Goal: Information Seeking & Learning: Learn about a topic

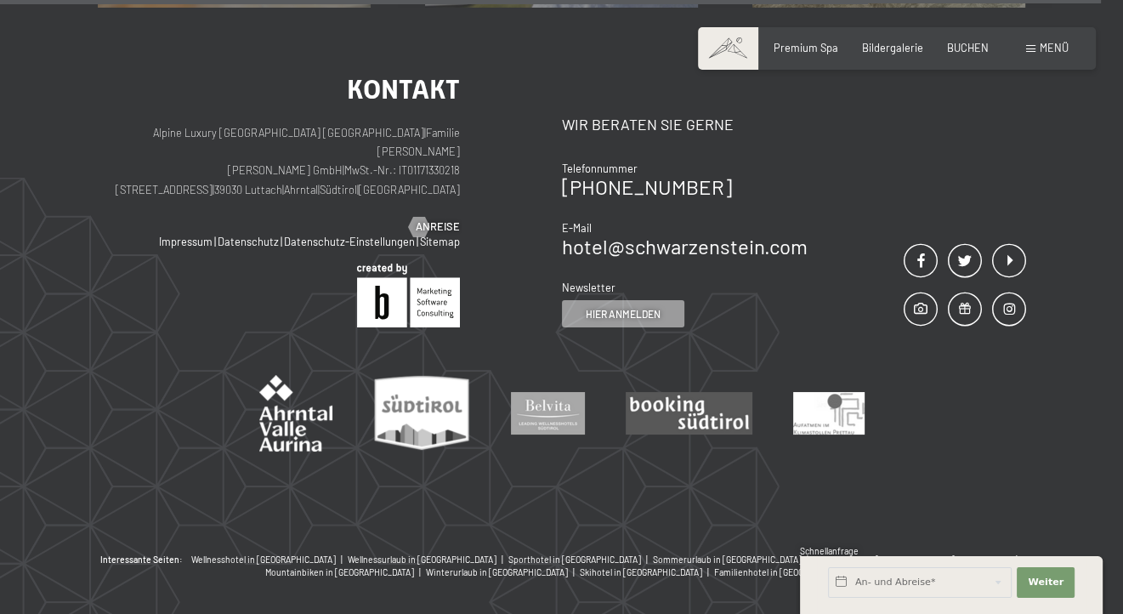
scroll to position [1973, 0]
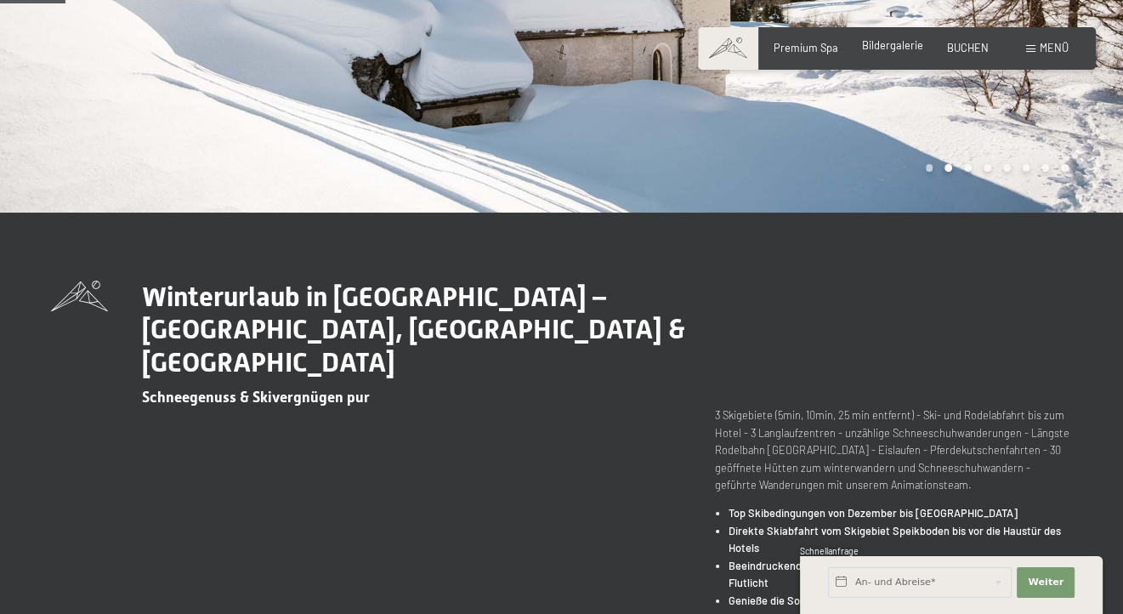
click at [895, 52] on div "Bildergalerie" at bounding box center [892, 45] width 61 height 15
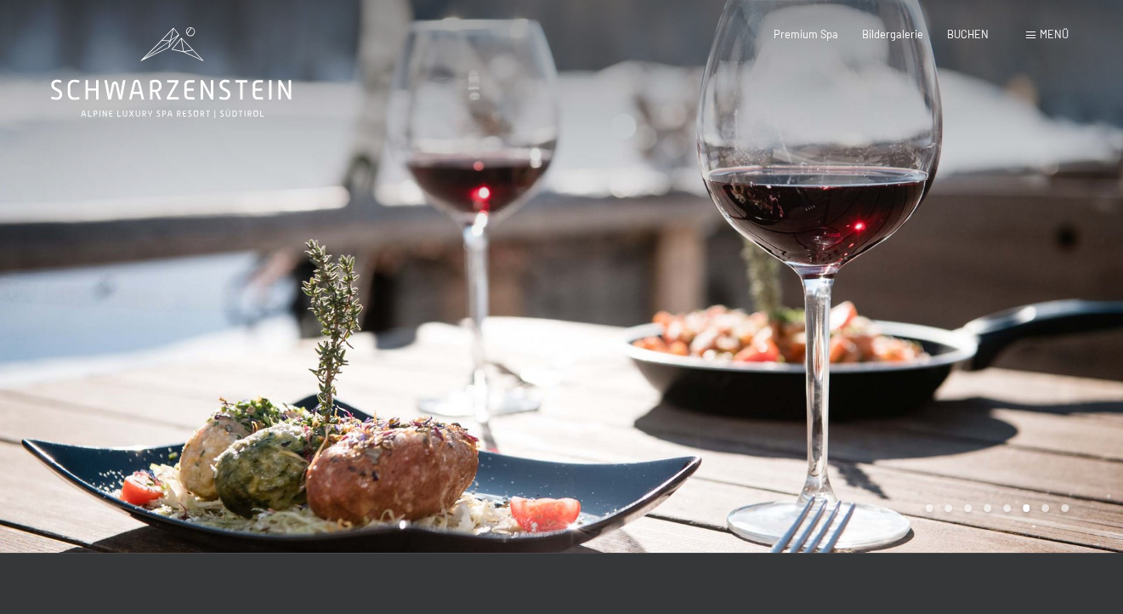
click at [1067, 246] on div at bounding box center [843, 276] width 562 height 553
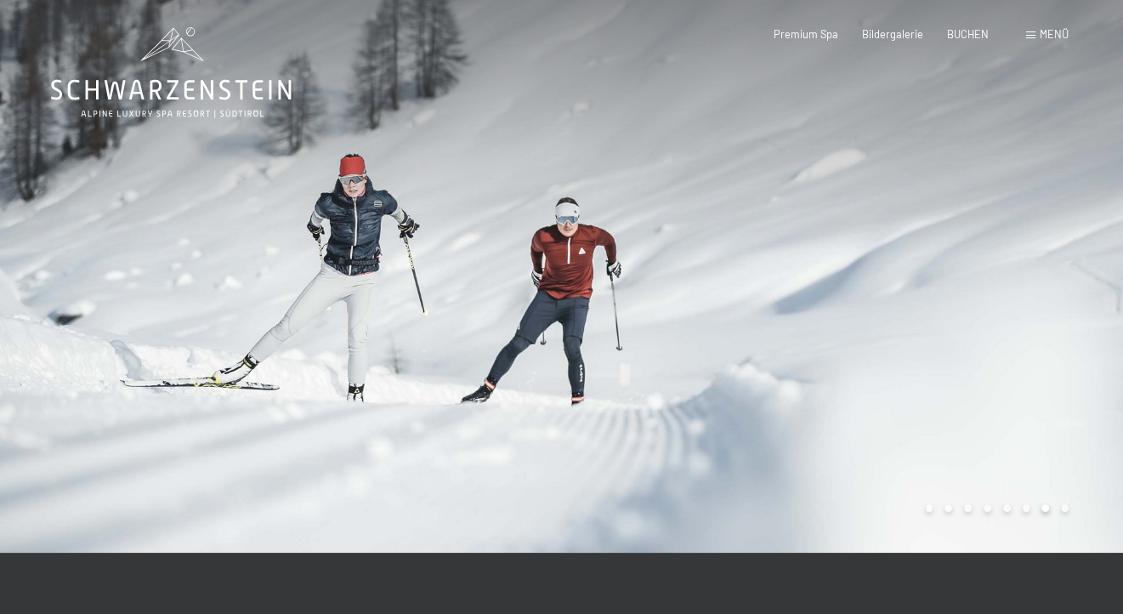
click at [1073, 247] on div at bounding box center [843, 276] width 562 height 553
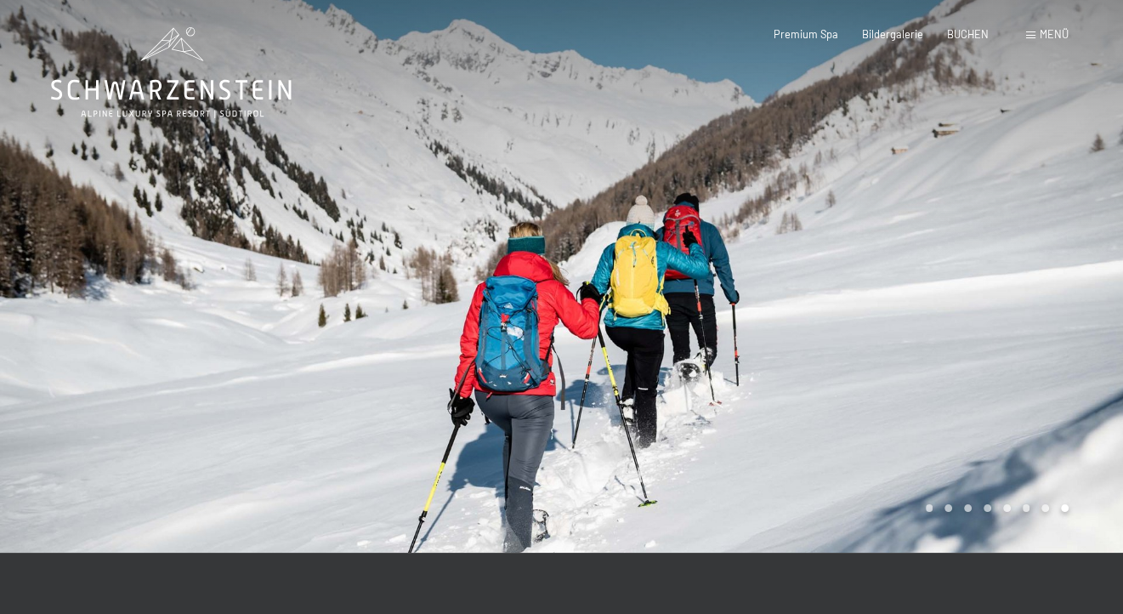
click at [1073, 247] on div at bounding box center [843, 276] width 562 height 553
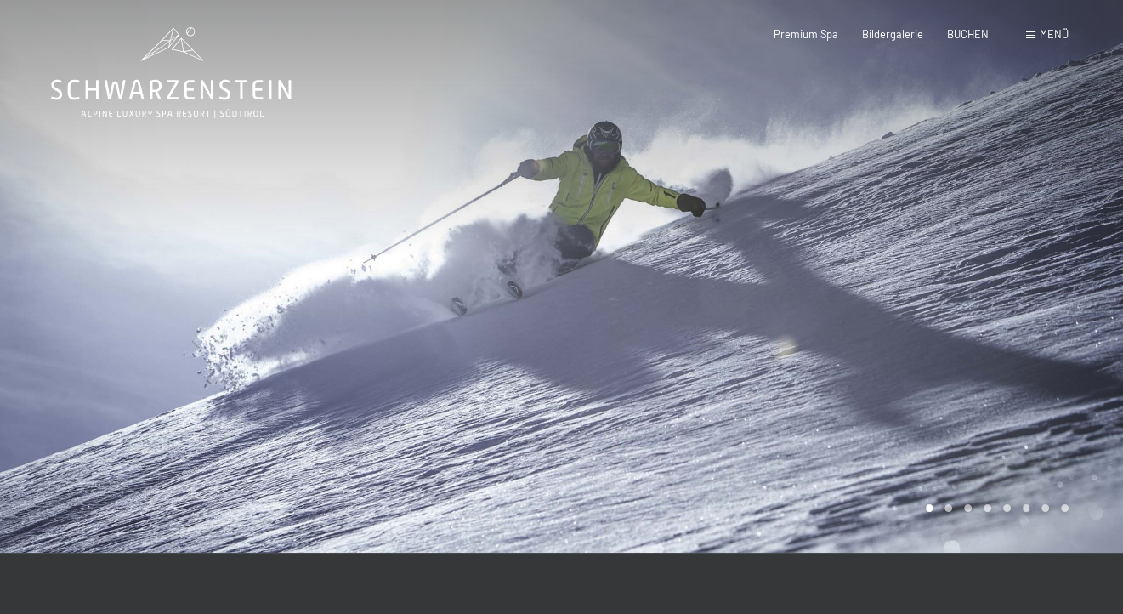
click at [1082, 246] on div at bounding box center [843, 276] width 562 height 553
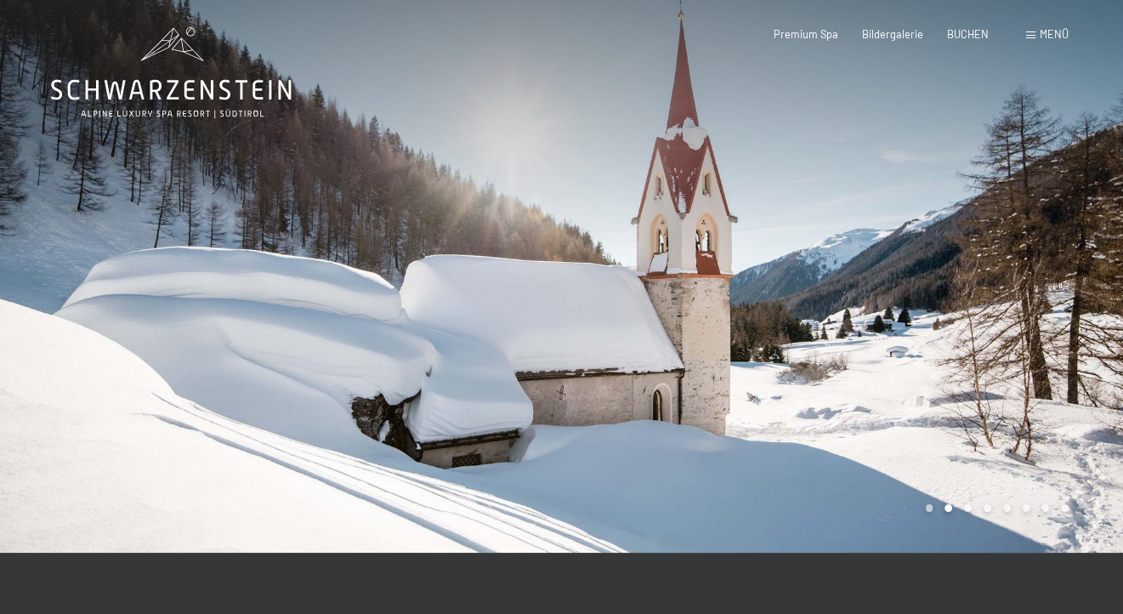
click at [1087, 243] on div at bounding box center [843, 276] width 562 height 553
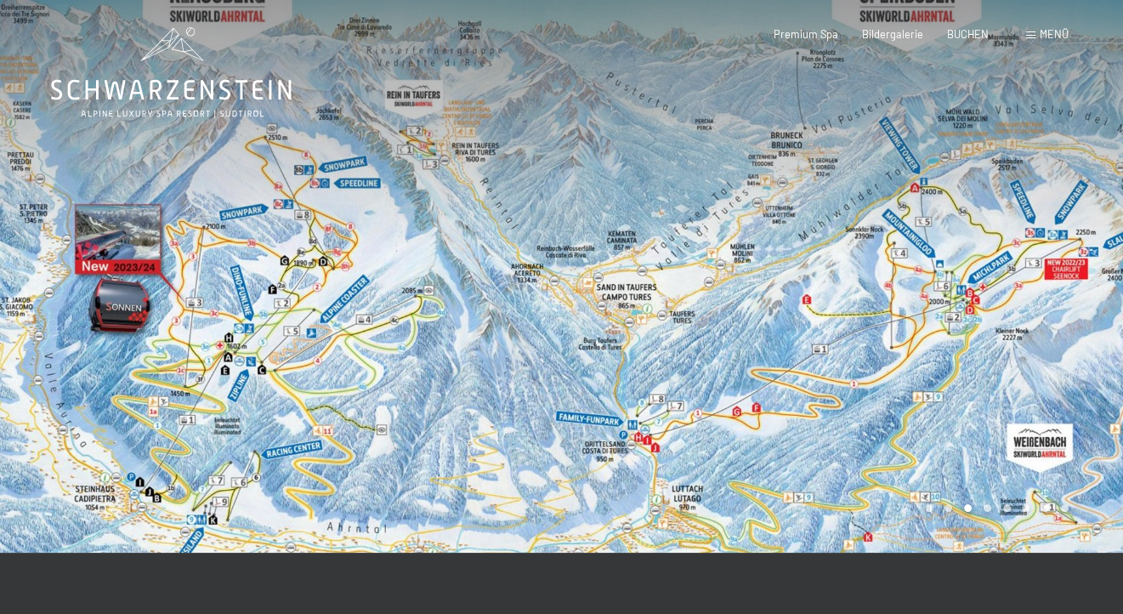
click at [60, 158] on div at bounding box center [281, 276] width 562 height 553
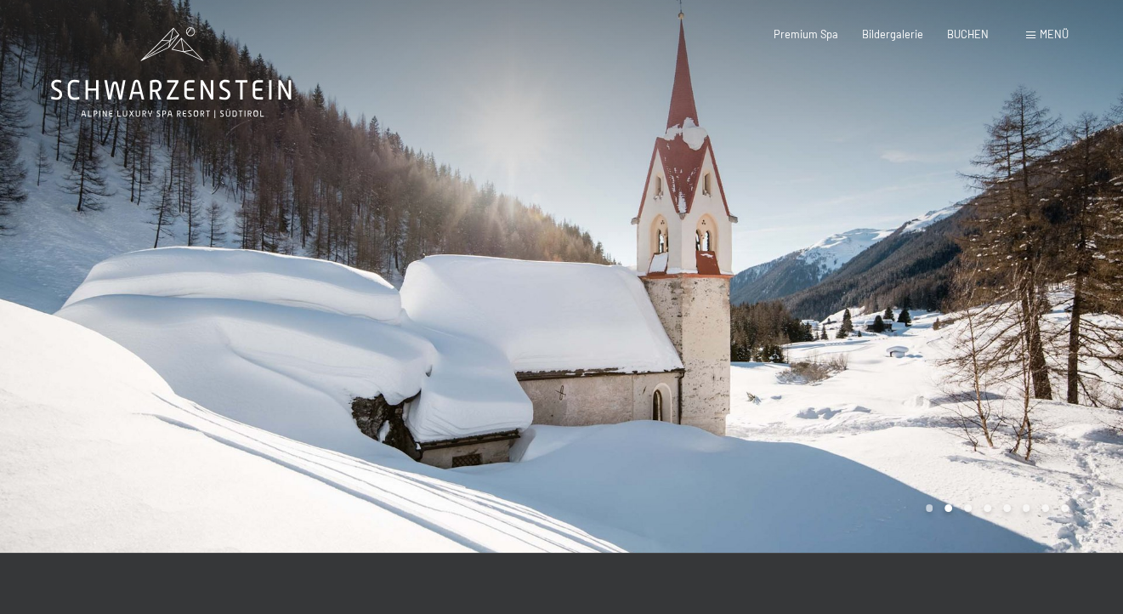
click at [82, 140] on div at bounding box center [281, 276] width 562 height 553
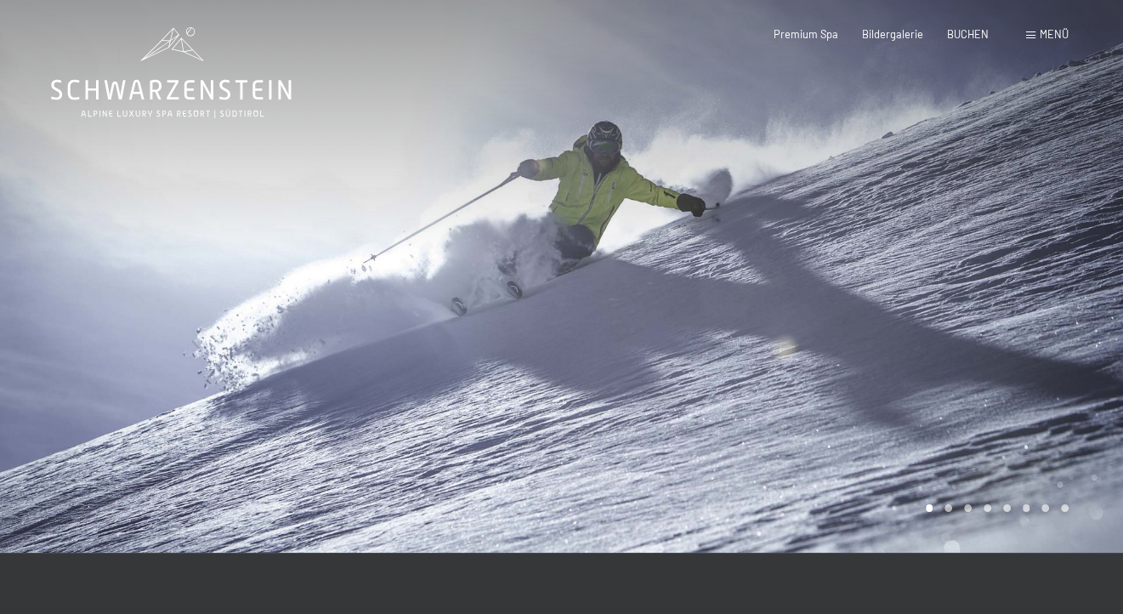
click at [1076, 265] on div at bounding box center [843, 276] width 562 height 553
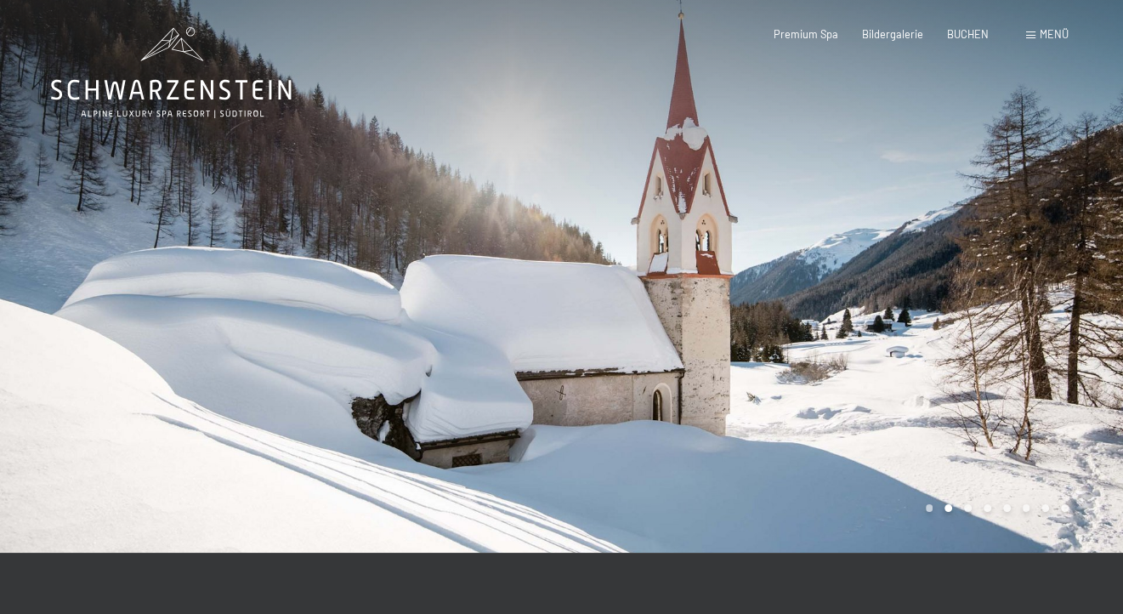
click at [1080, 260] on div at bounding box center [843, 276] width 562 height 553
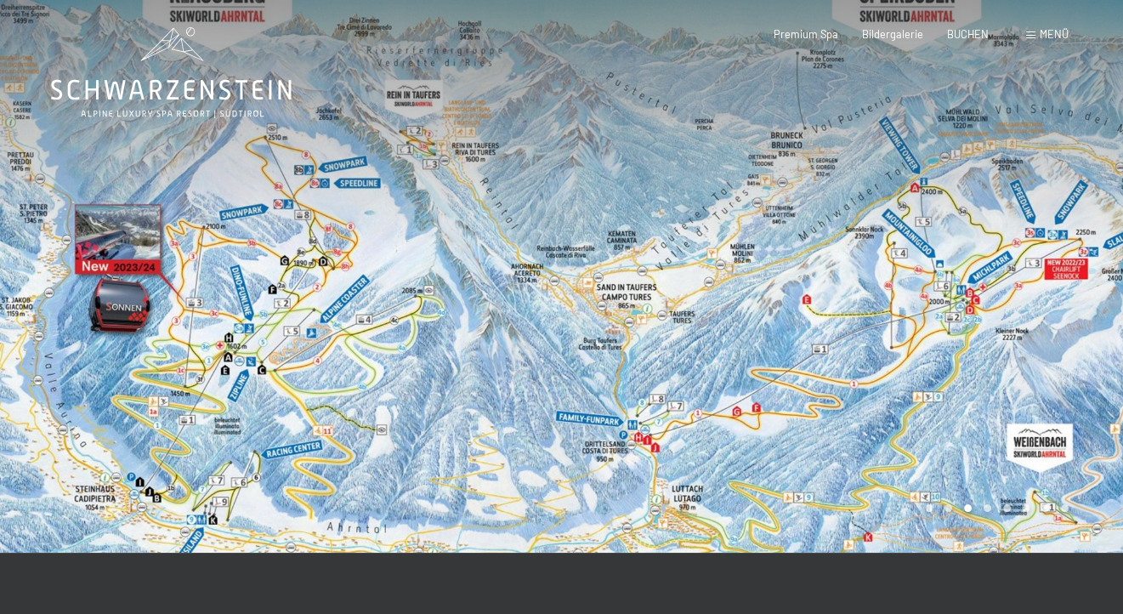
click at [1082, 264] on div at bounding box center [843, 276] width 562 height 553
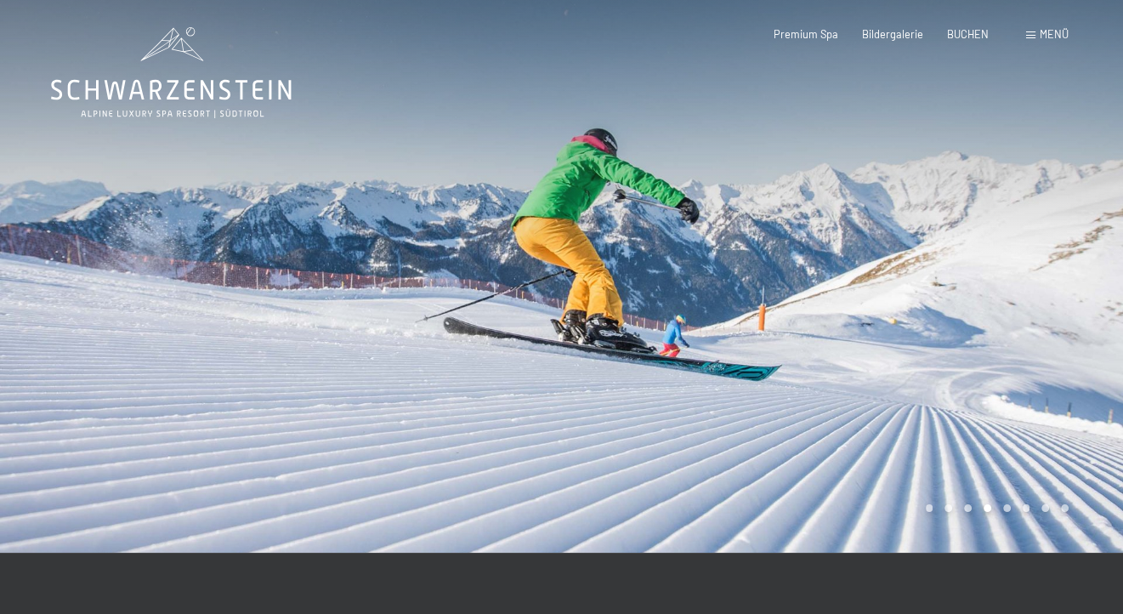
click at [1088, 265] on div at bounding box center [843, 276] width 562 height 553
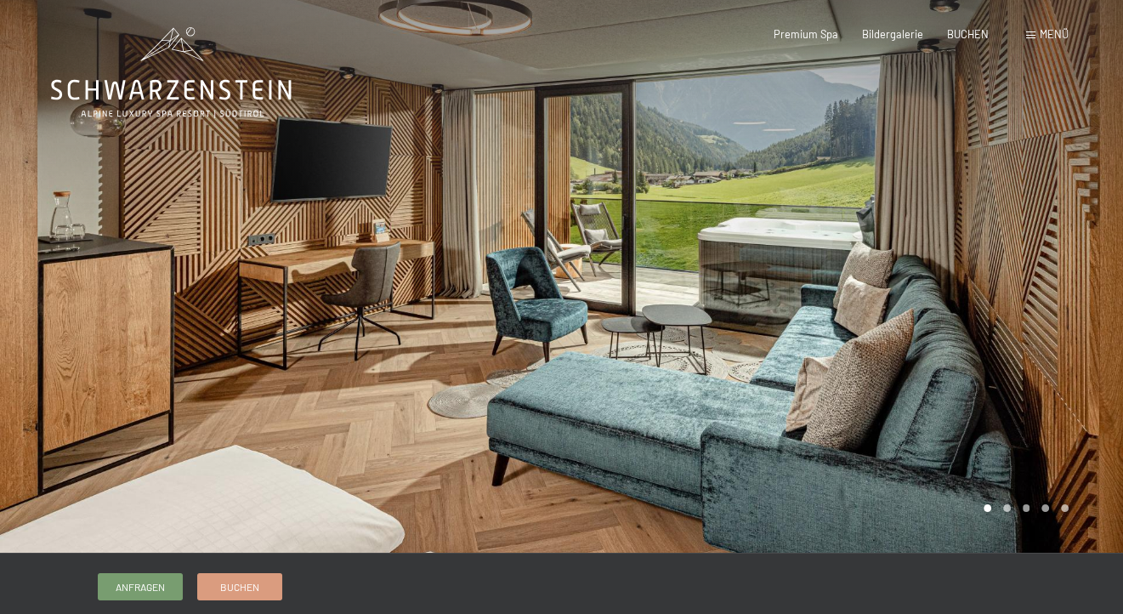
click at [1092, 263] on div at bounding box center [843, 276] width 562 height 553
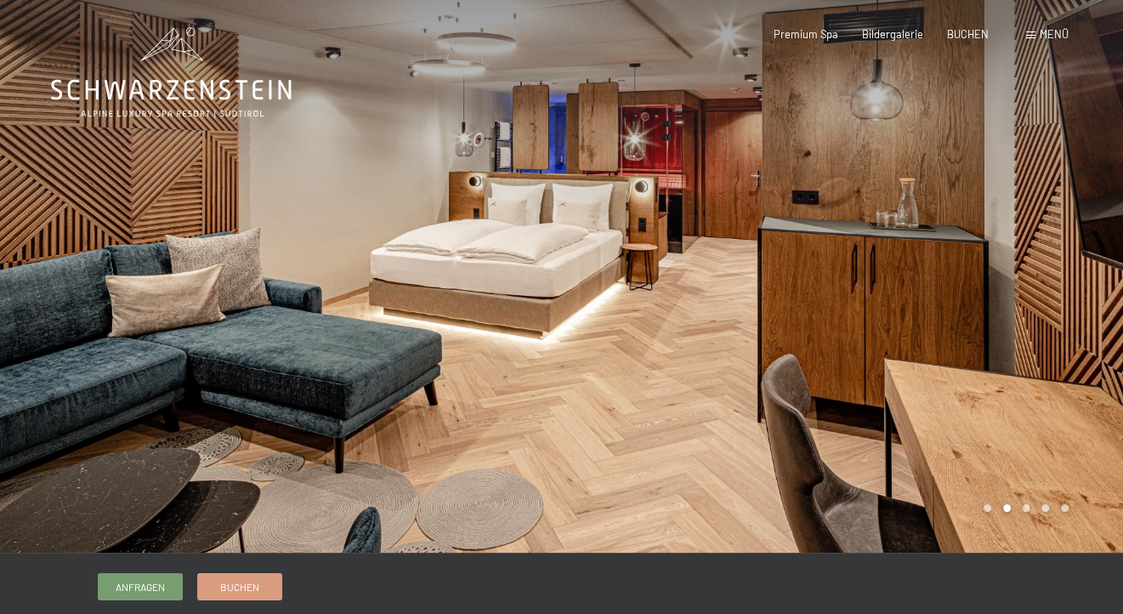
click at [1094, 263] on div at bounding box center [843, 276] width 562 height 553
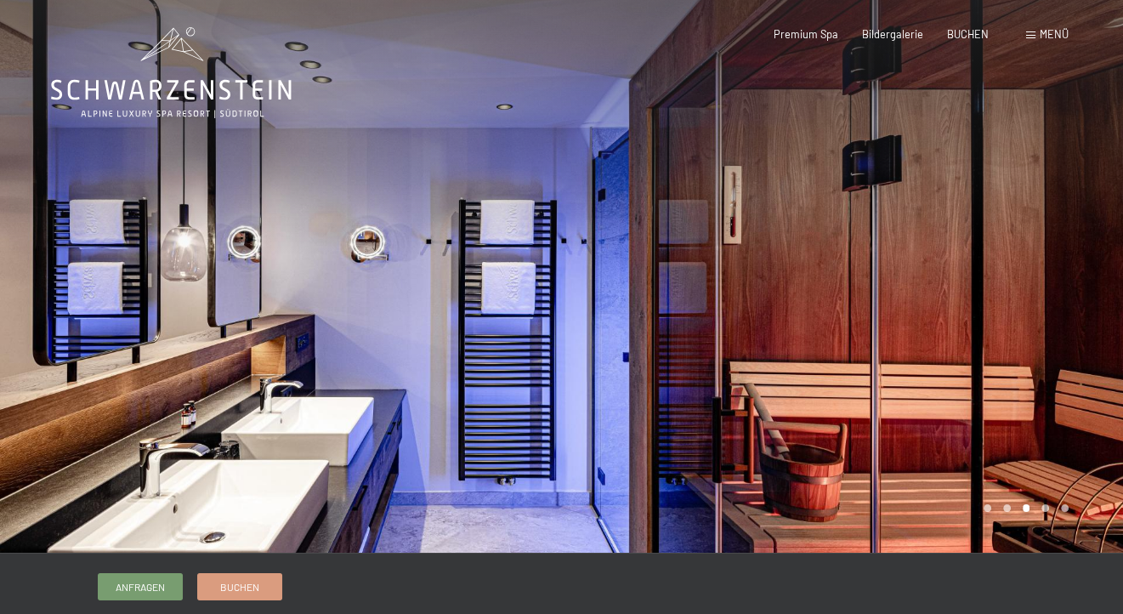
click at [1094, 263] on div at bounding box center [843, 276] width 562 height 553
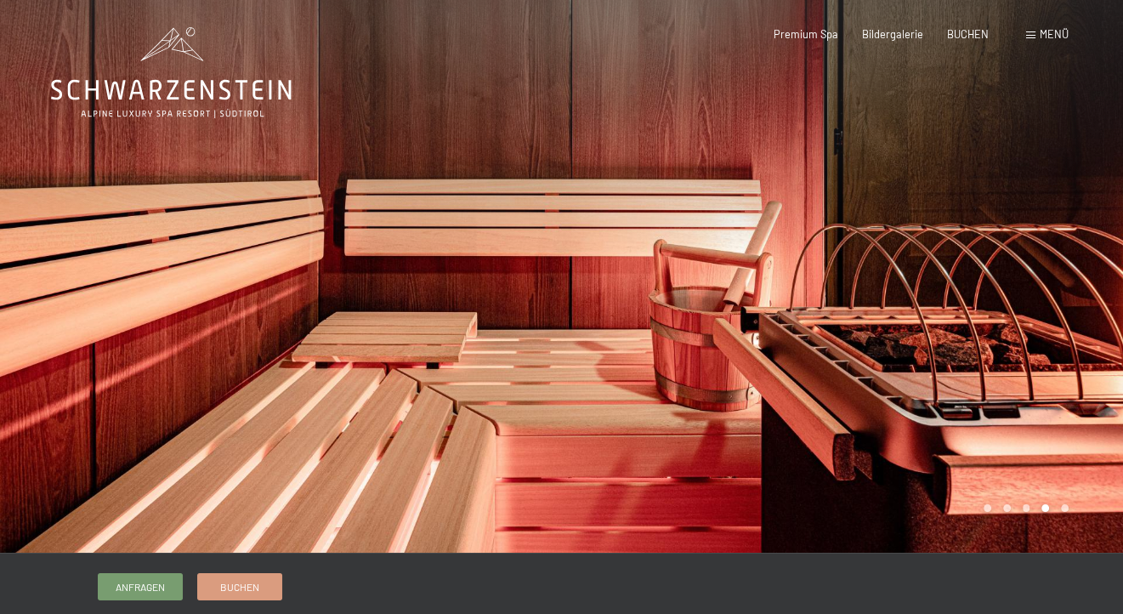
click at [1092, 273] on div at bounding box center [843, 276] width 562 height 553
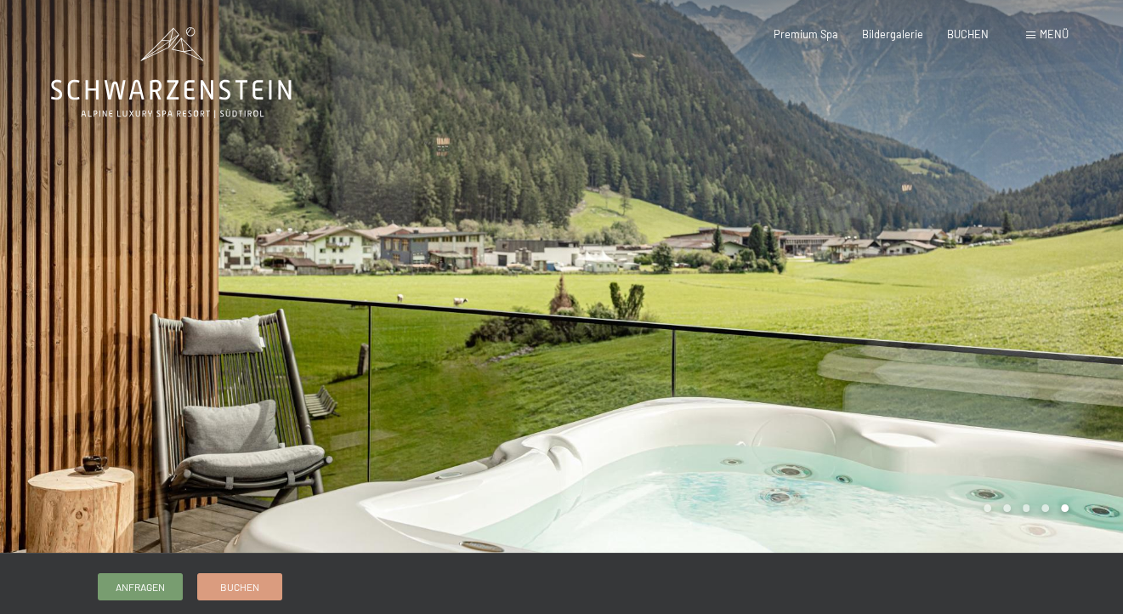
click at [1084, 265] on div at bounding box center [843, 276] width 562 height 553
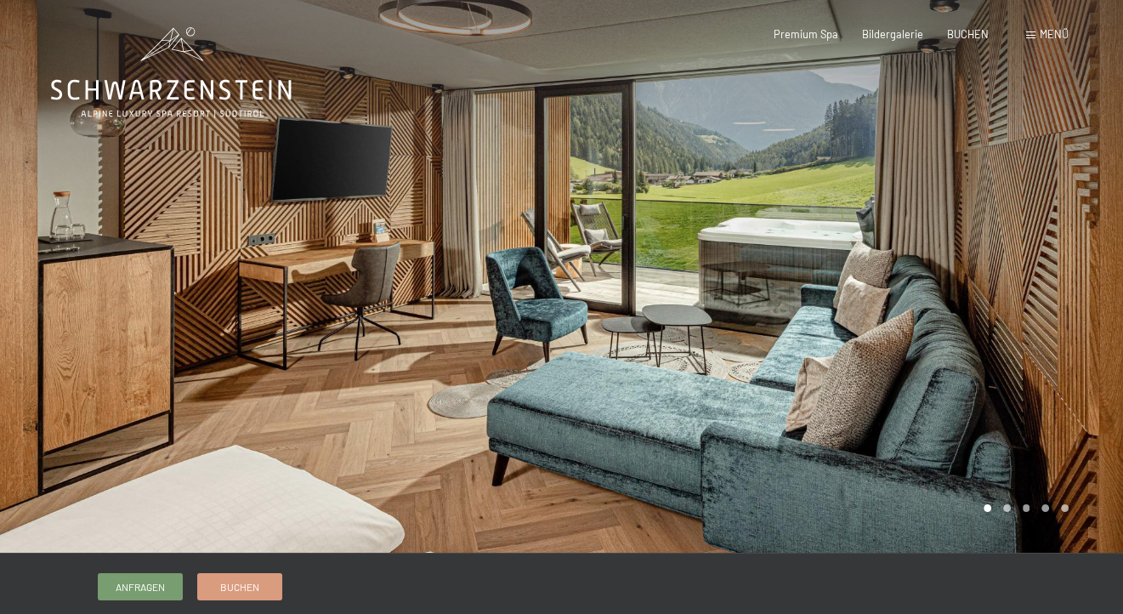
click at [1084, 265] on div at bounding box center [843, 276] width 562 height 553
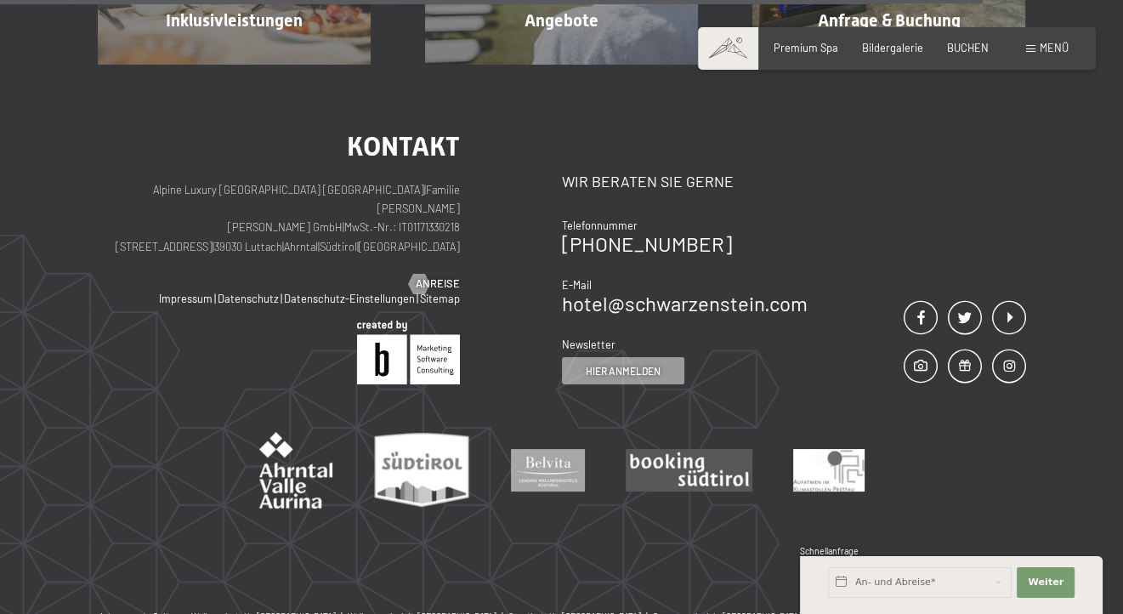
scroll to position [1973, 0]
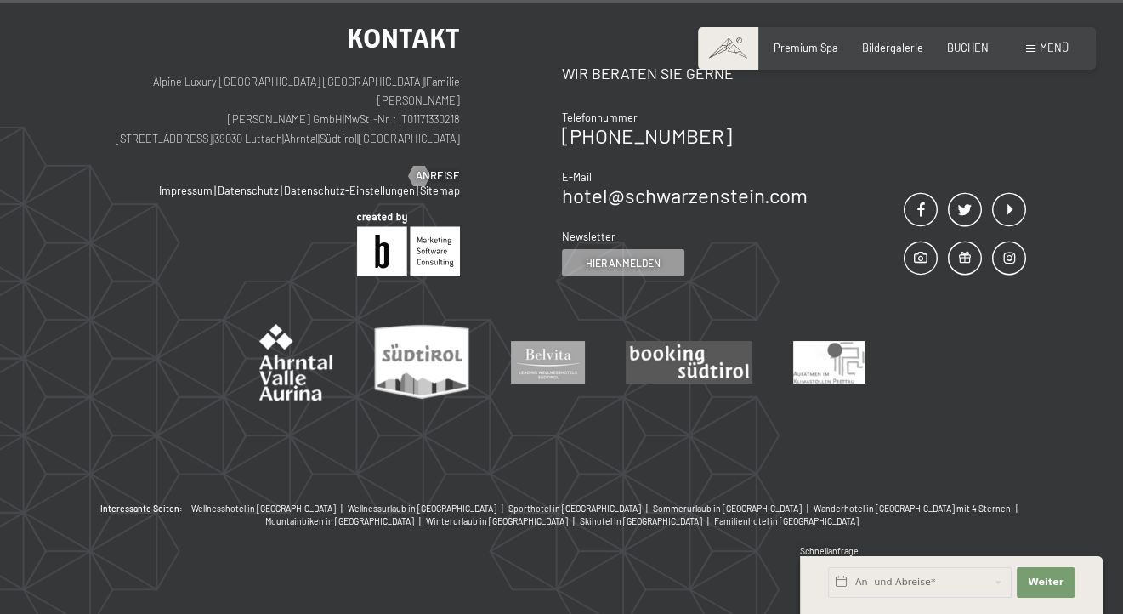
click at [328, 378] on img at bounding box center [295, 362] width 73 height 77
click at [409, 334] on img at bounding box center [421, 362] width 97 height 77
